Goal: Download file/media

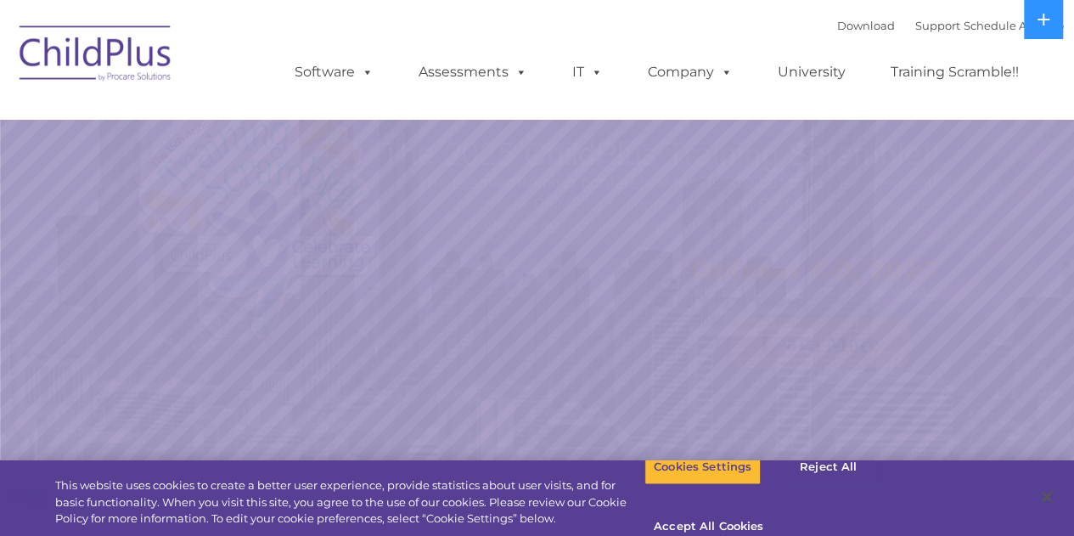
select select "MEDIUM"
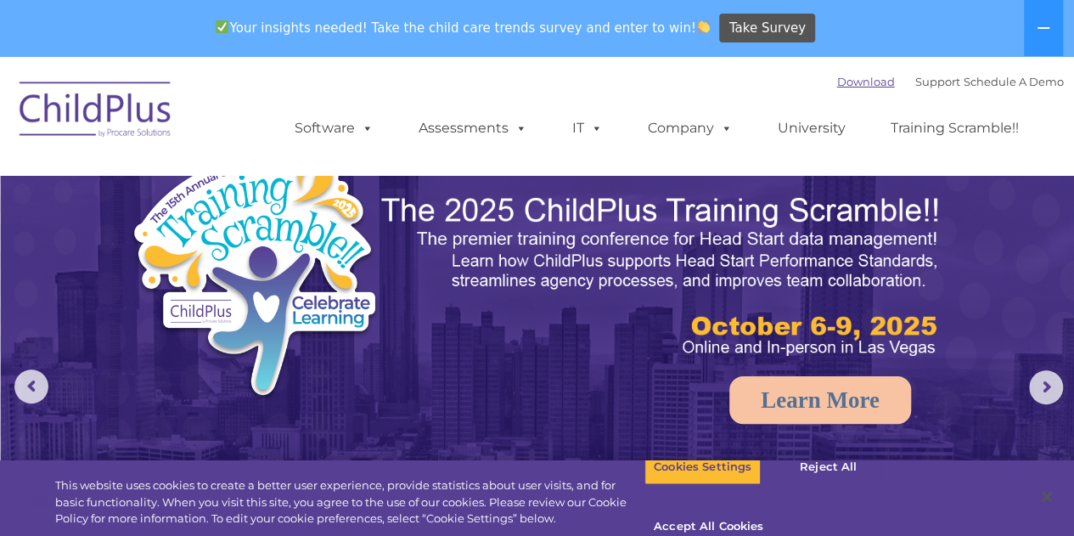
click at [839, 83] on link "Download" at bounding box center [866, 82] width 58 height 14
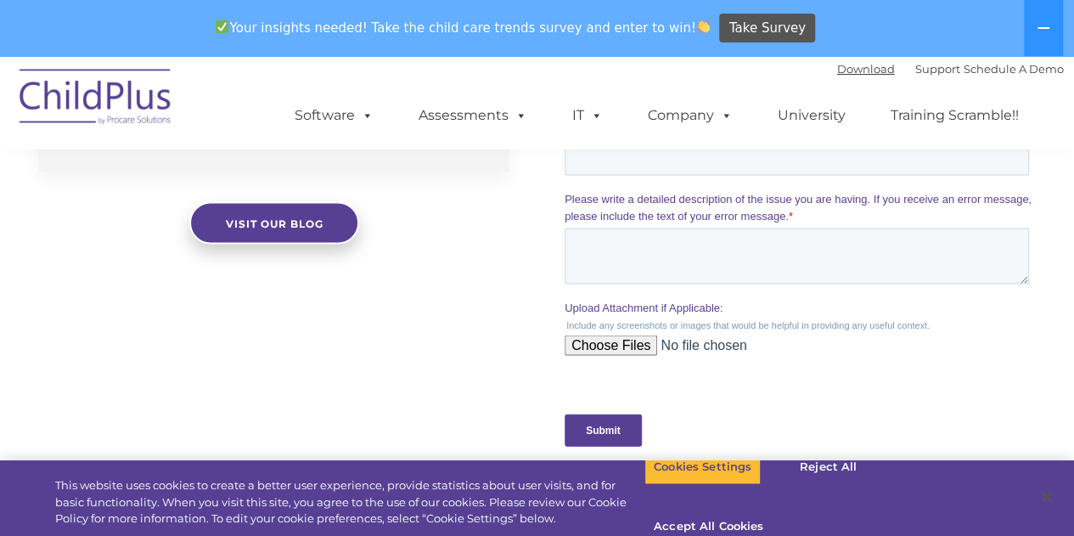
scroll to position [1604, 0]
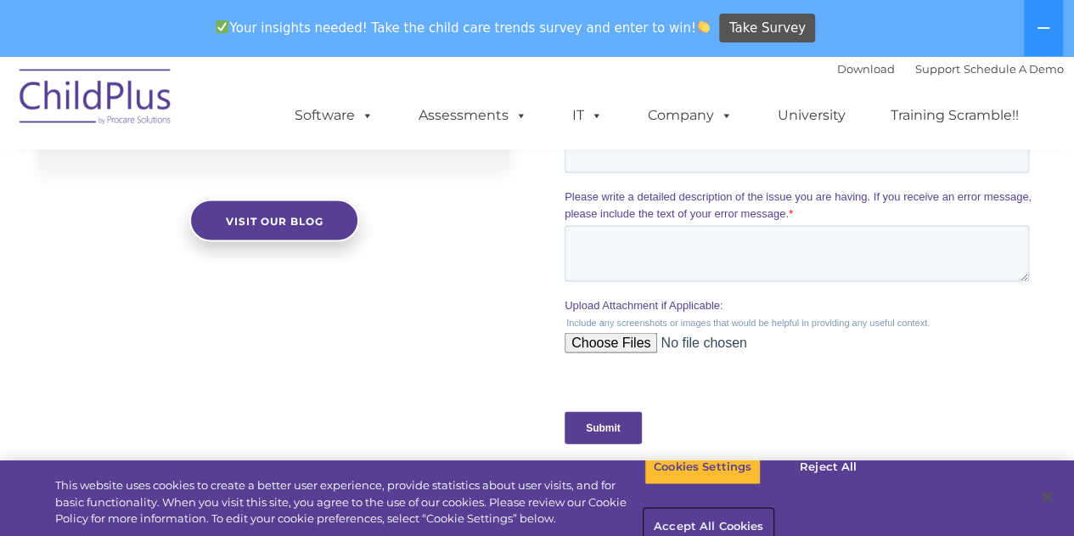
click at [773, 509] on button "Accept All Cookies" at bounding box center [708, 527] width 128 height 36
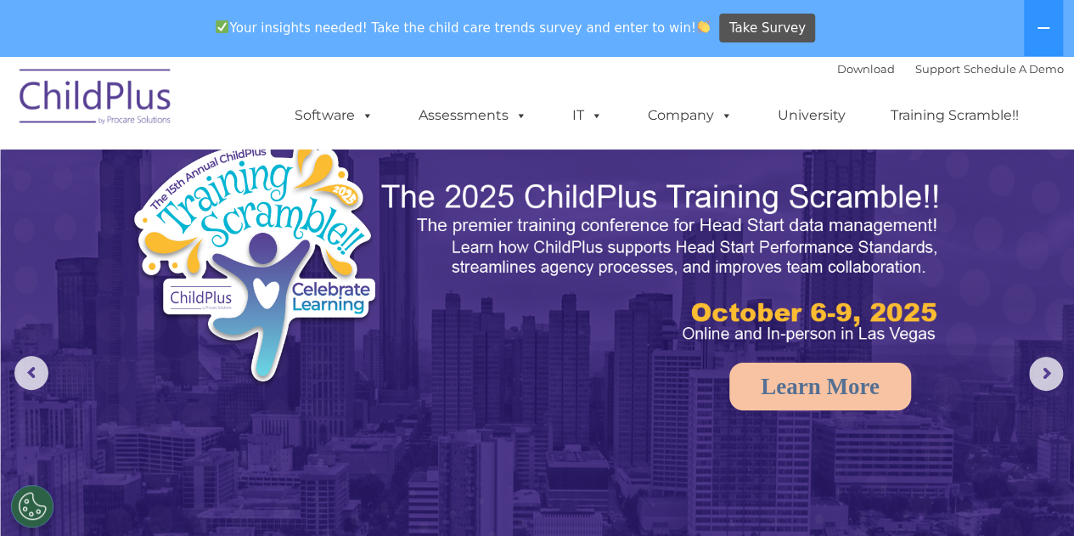
scroll to position [0, 0]
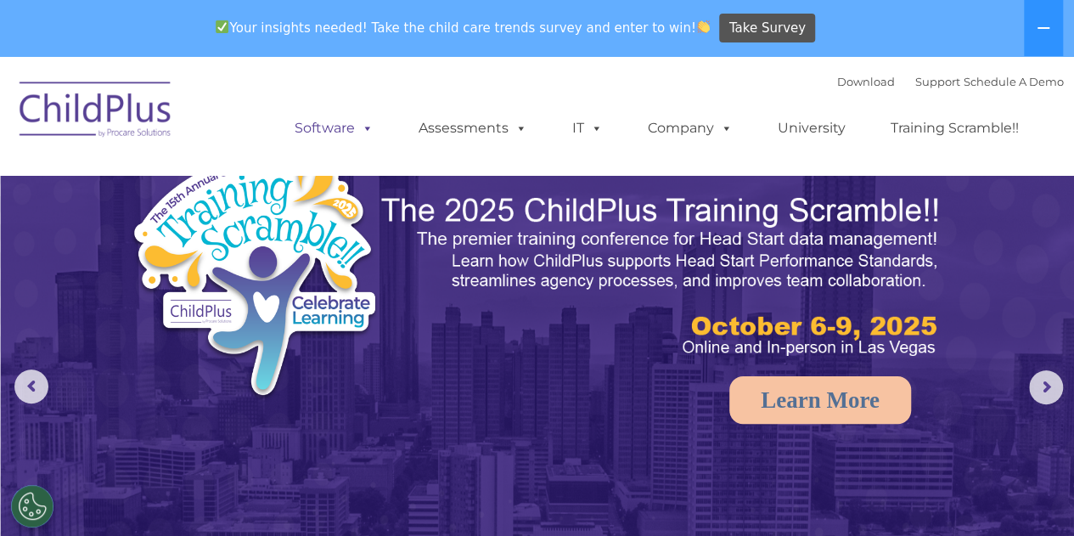
click at [358, 140] on link "Software" at bounding box center [334, 128] width 113 height 34
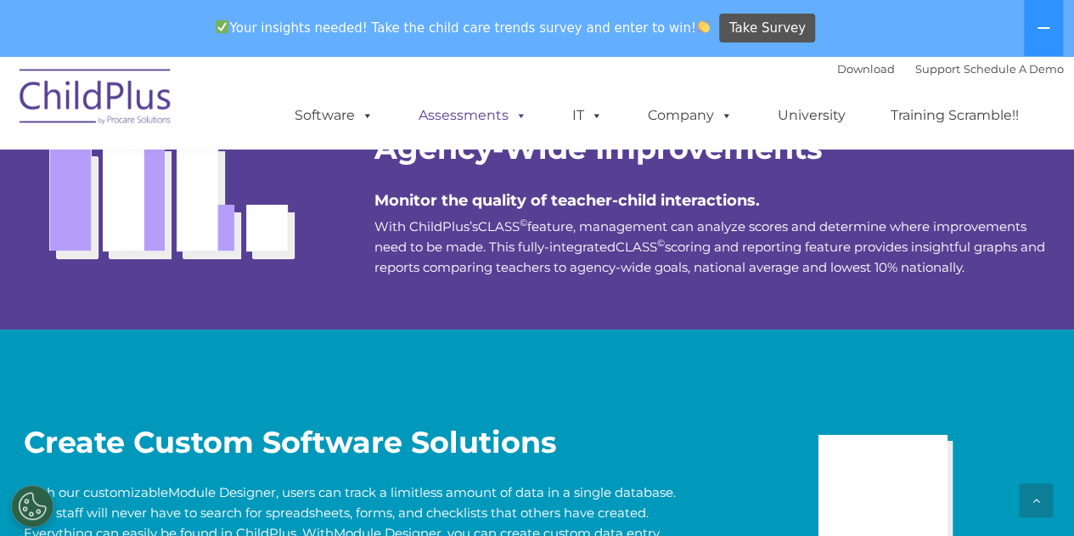
scroll to position [3185, 0]
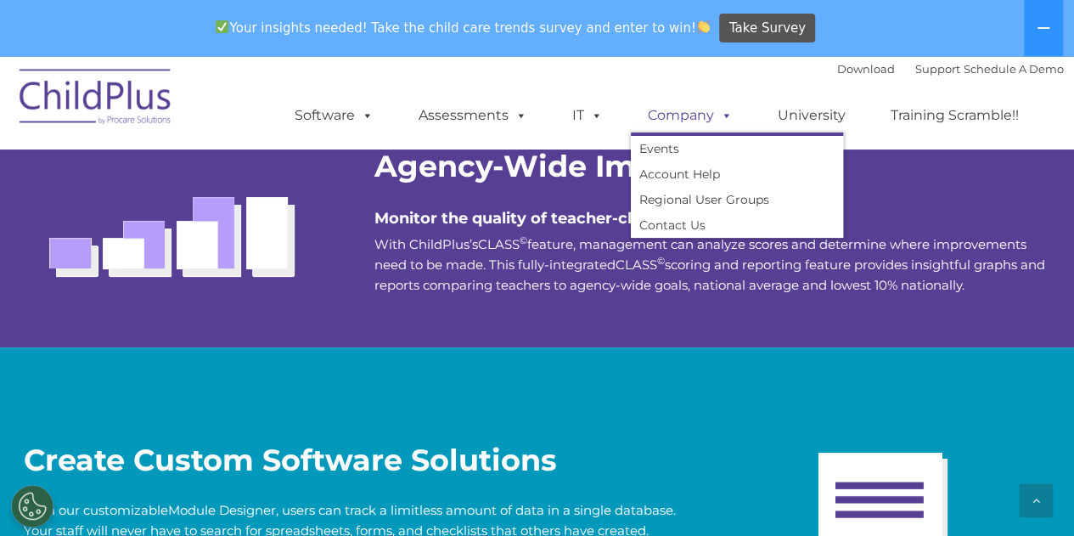
click at [690, 124] on link "Company" at bounding box center [690, 115] width 119 height 34
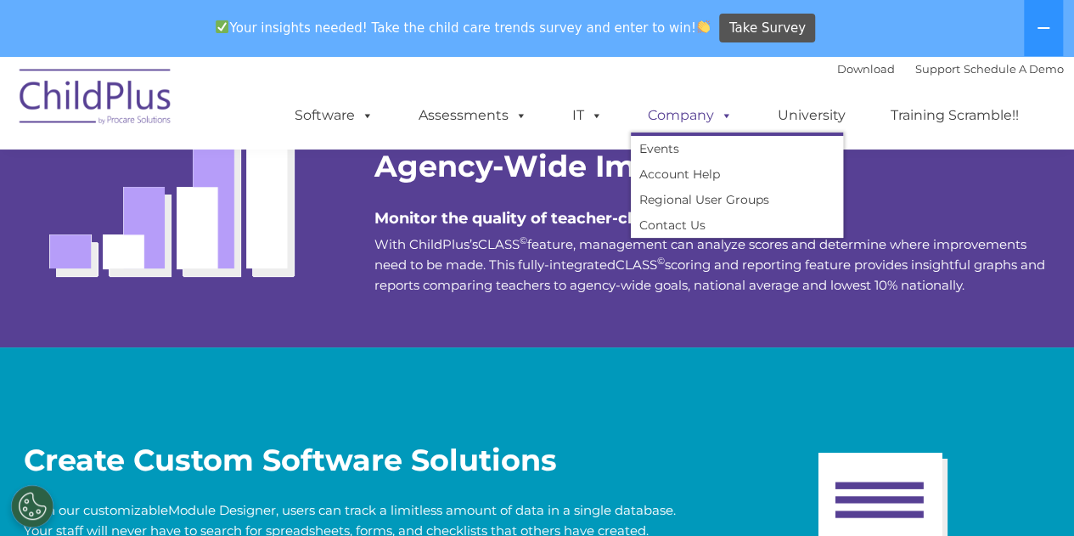
scroll to position [56, 0]
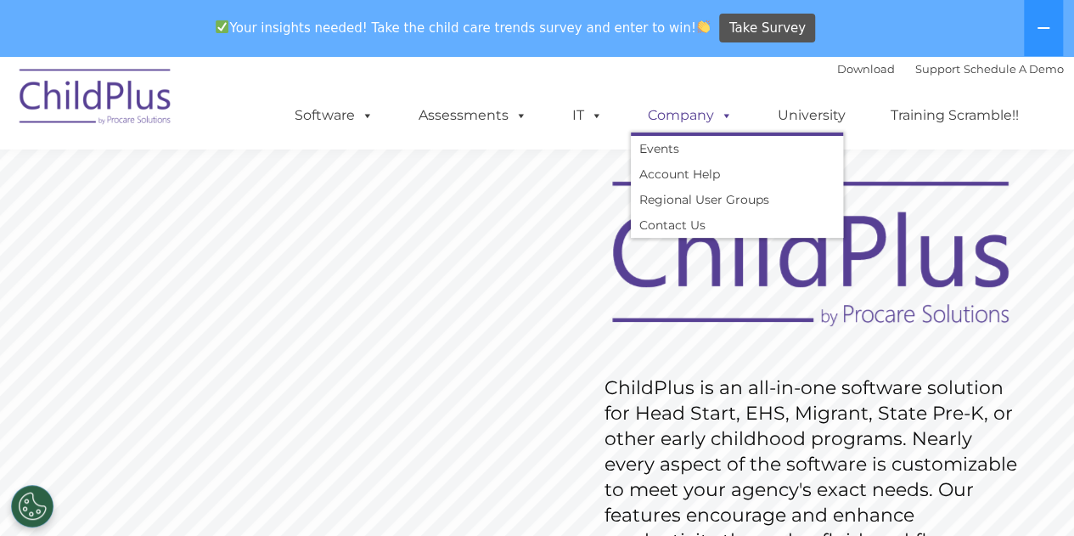
click at [690, 124] on link "Company" at bounding box center [690, 115] width 119 height 34
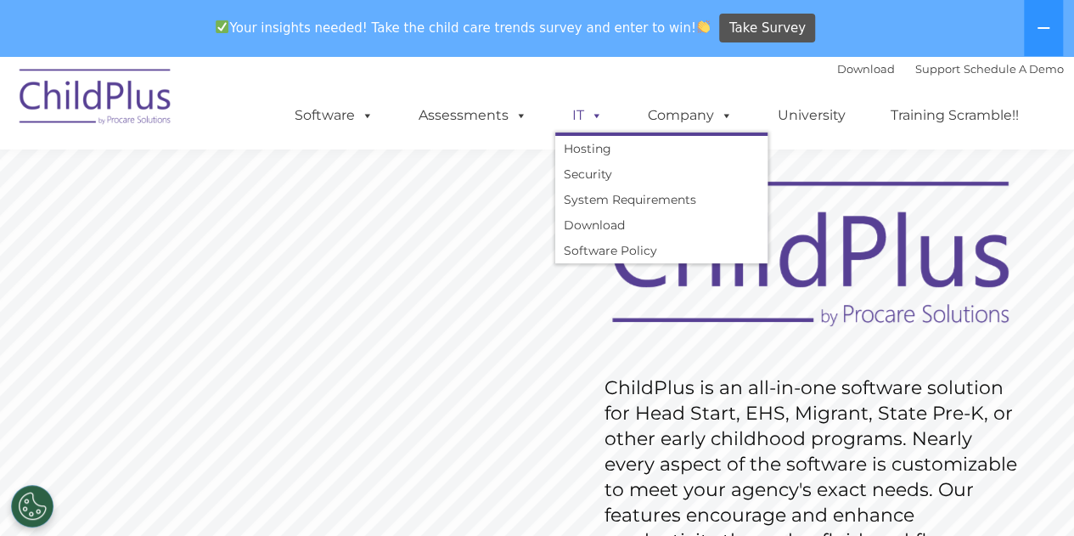
click at [596, 121] on span at bounding box center [593, 115] width 19 height 16
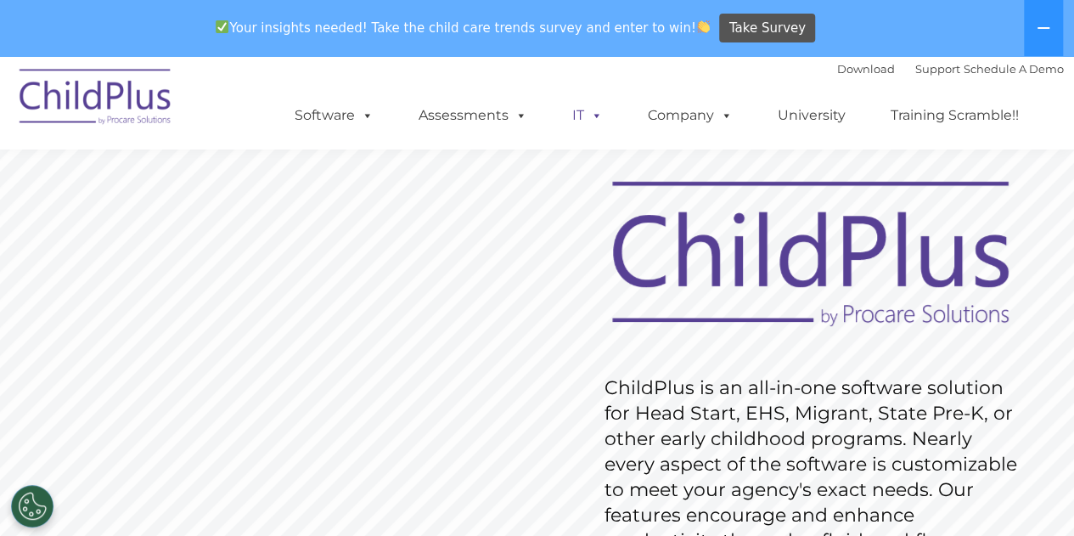
click at [594, 122] on span at bounding box center [593, 115] width 19 height 16
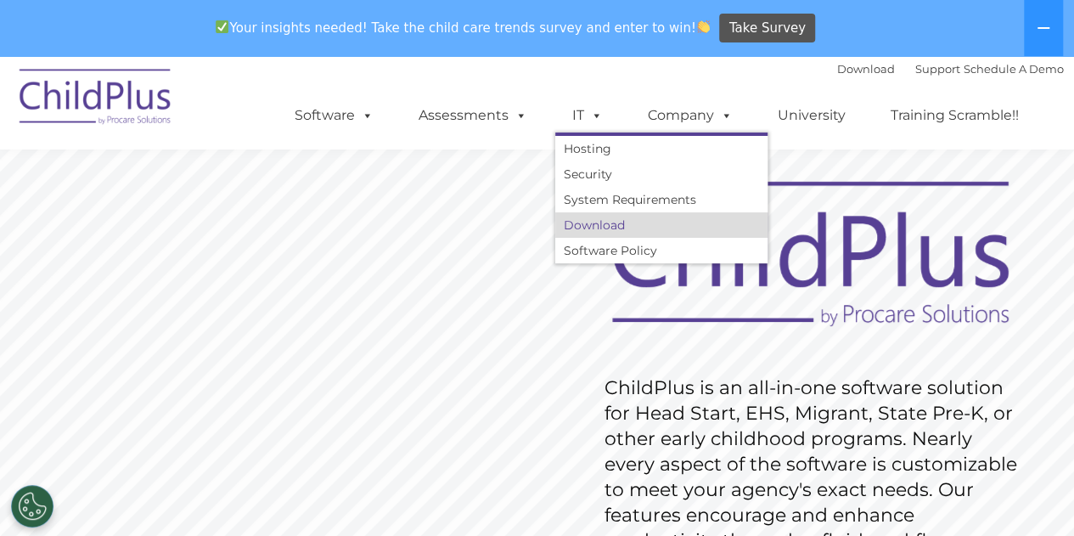
click at [579, 229] on link "Download" at bounding box center [661, 224] width 212 height 25
